Goal: Transaction & Acquisition: Subscribe to service/newsletter

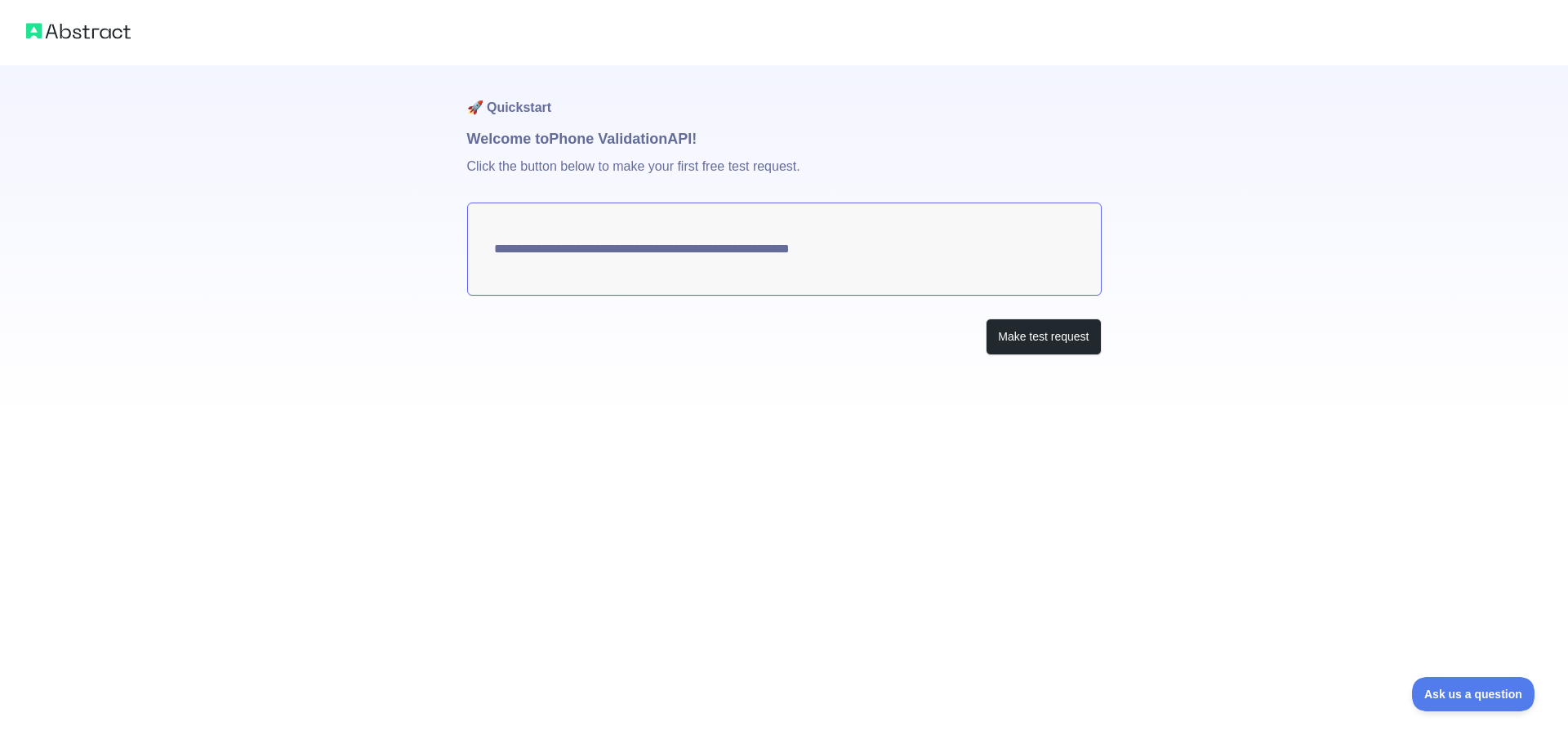
click at [694, 261] on textarea "**********" at bounding box center [784, 249] width 635 height 93
click at [1058, 346] on button "Make test request" at bounding box center [1043, 337] width 115 height 37
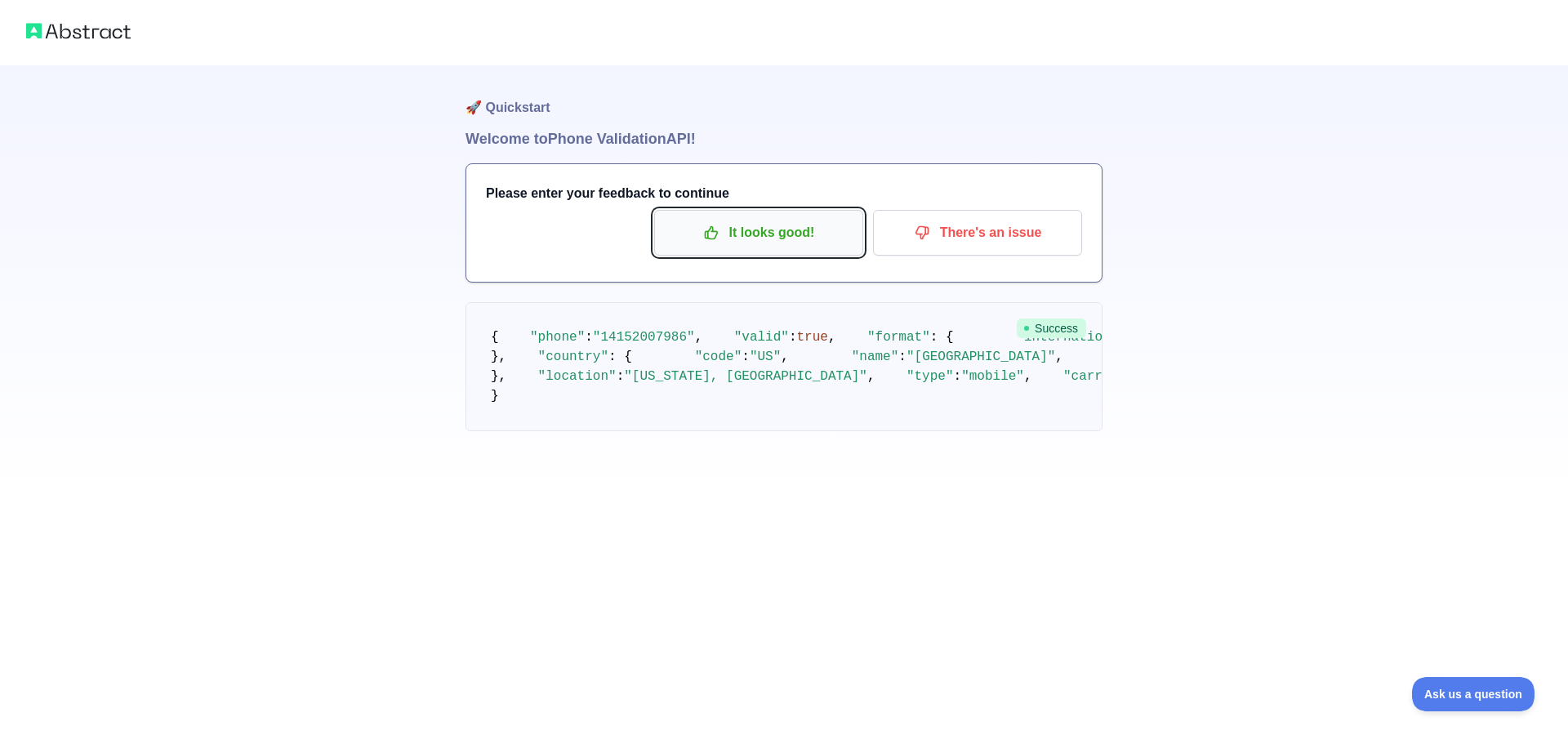
click at [776, 234] on p "It looks good!" at bounding box center [759, 233] width 184 height 27
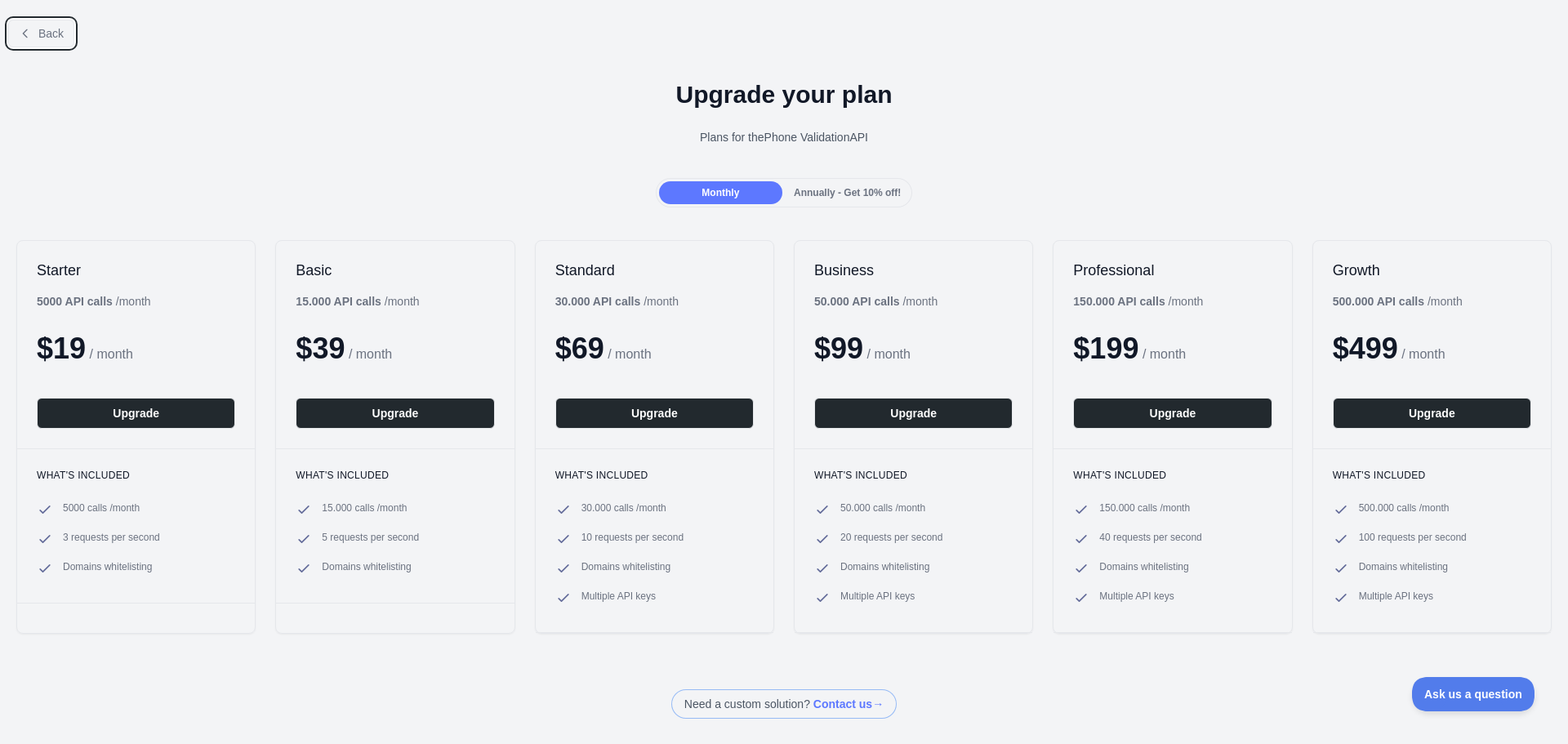
click at [20, 25] on button "Back" at bounding box center [41, 33] width 66 height 27
